Goal: Information Seeking & Learning: Learn about a topic

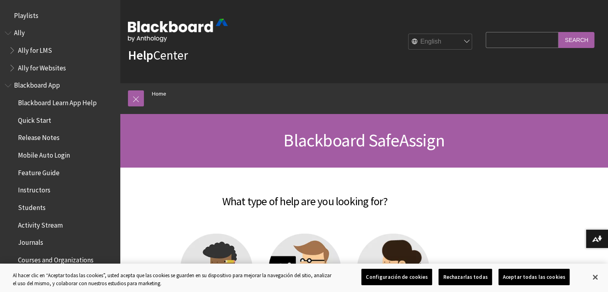
scroll to position [821, 0]
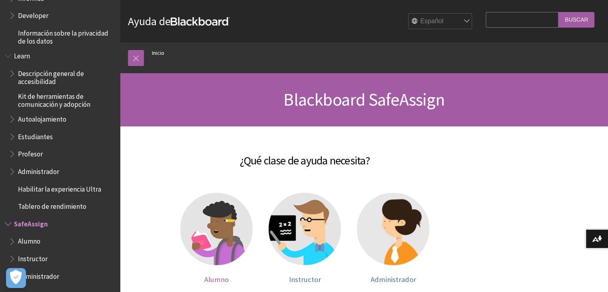
click at [210, 234] on img at bounding box center [216, 229] width 72 height 72
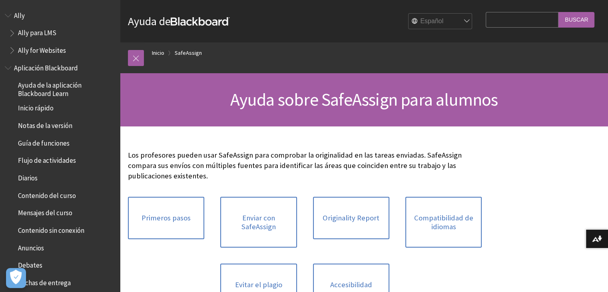
scroll to position [669, 0]
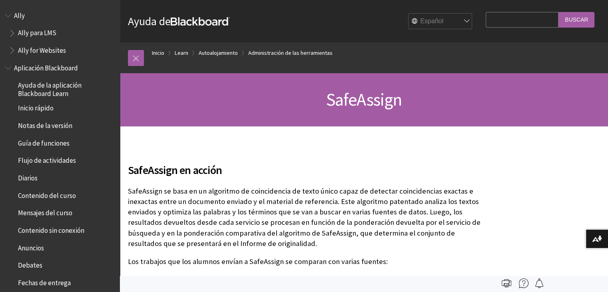
scroll to position [1565, 0]
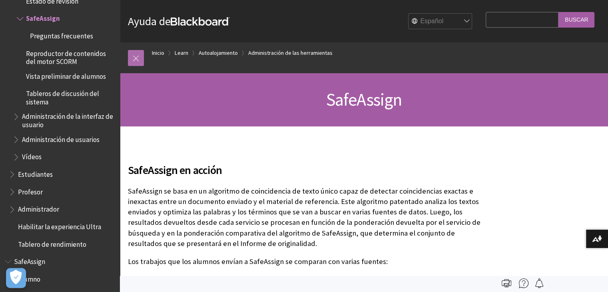
click at [139, 59] on link at bounding box center [136, 58] width 16 height 16
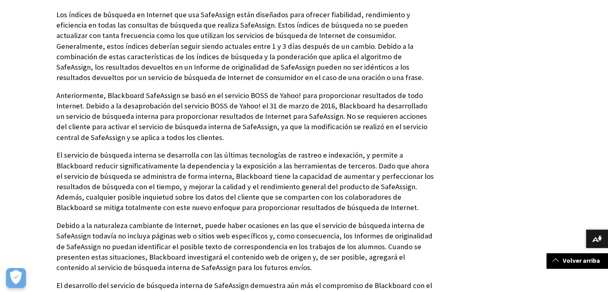
scroll to position [1254, 0]
